Goal: Transaction & Acquisition: Purchase product/service

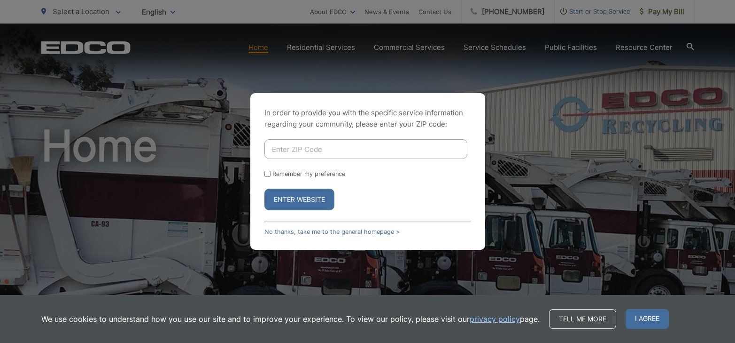
click at [271, 144] on input "Enter ZIP Code" at bounding box center [366, 149] width 203 height 20
type input "91941"
click at [297, 203] on button "Enter Website" at bounding box center [300, 199] width 70 height 22
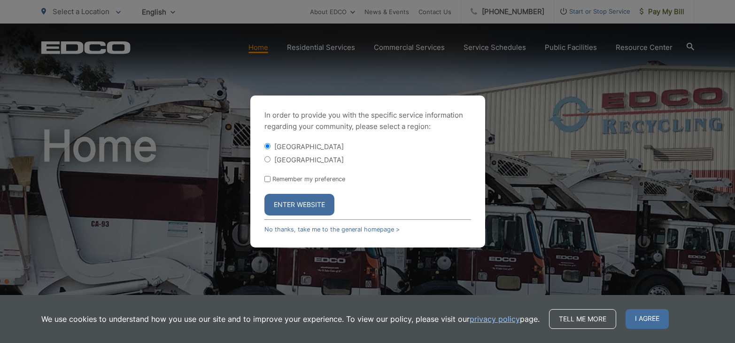
click at [304, 206] on button "Enter Website" at bounding box center [300, 205] width 70 height 22
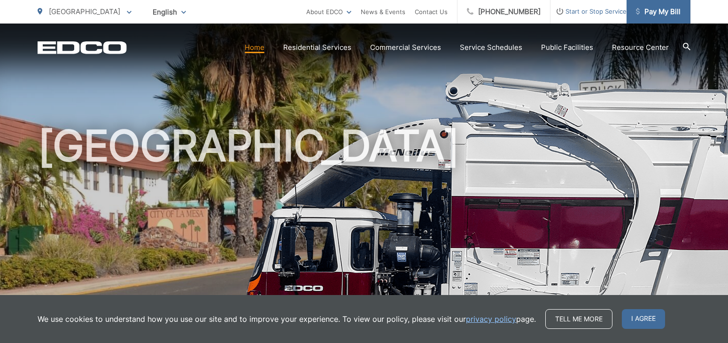
click at [663, 8] on span "Pay My Bill" at bounding box center [658, 11] width 45 height 11
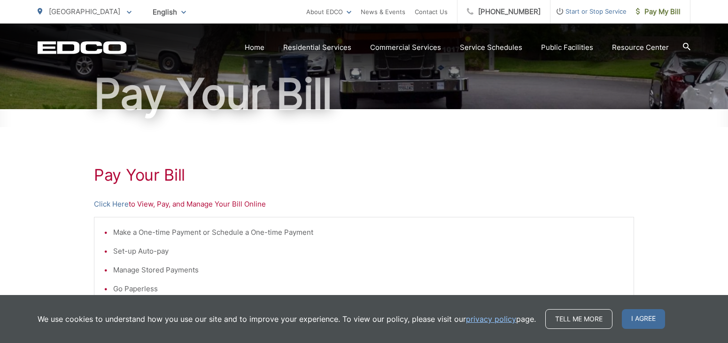
scroll to position [94, 0]
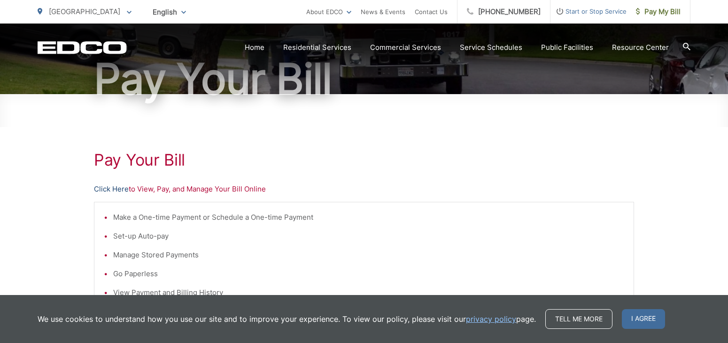
click at [118, 187] on link "Click Here" at bounding box center [111, 188] width 35 height 11
click at [655, 7] on span "Pay My Bill" at bounding box center [658, 11] width 45 height 11
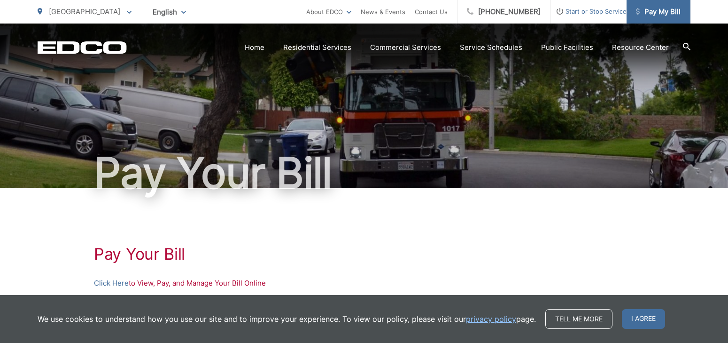
click at [653, 11] on span "Pay My Bill" at bounding box center [658, 11] width 45 height 11
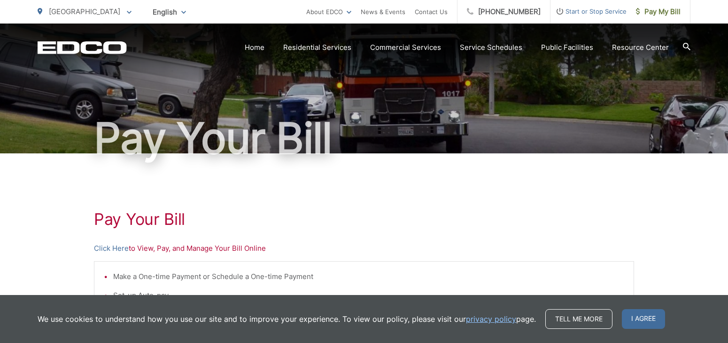
scroll to position [141, 0]
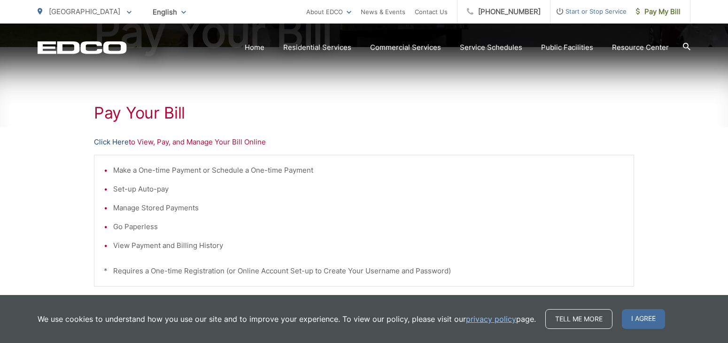
click at [107, 139] on link "Click Here" at bounding box center [111, 141] width 35 height 11
